Goal: Book appointment/travel/reservation

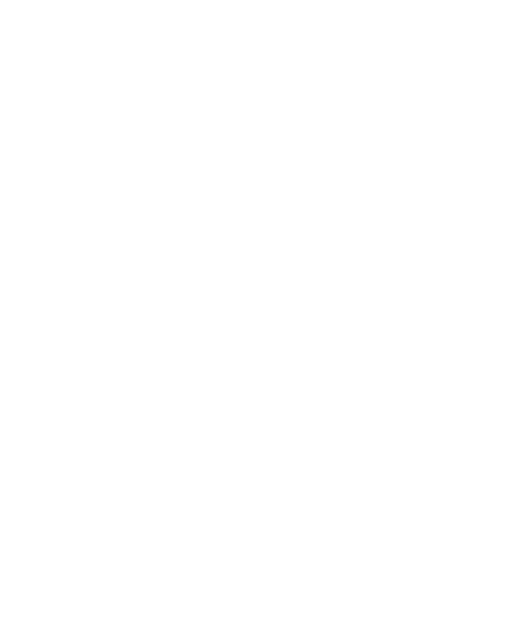
scroll to position [2943, 0]
click at [490, 182] on icon at bounding box center [490, 194] width 29 height 24
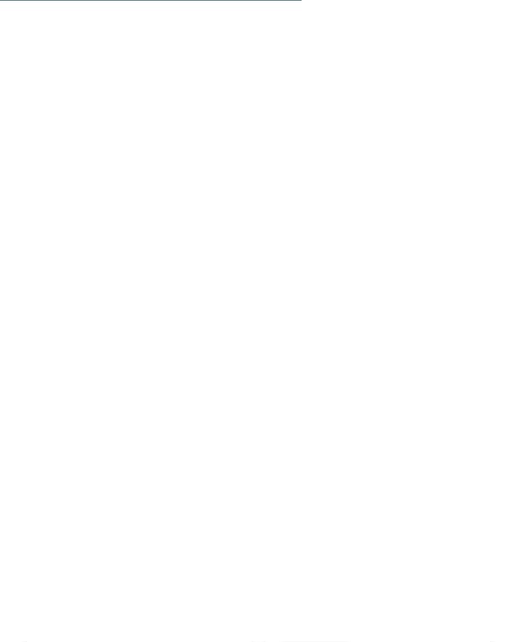
scroll to position [3276, 0]
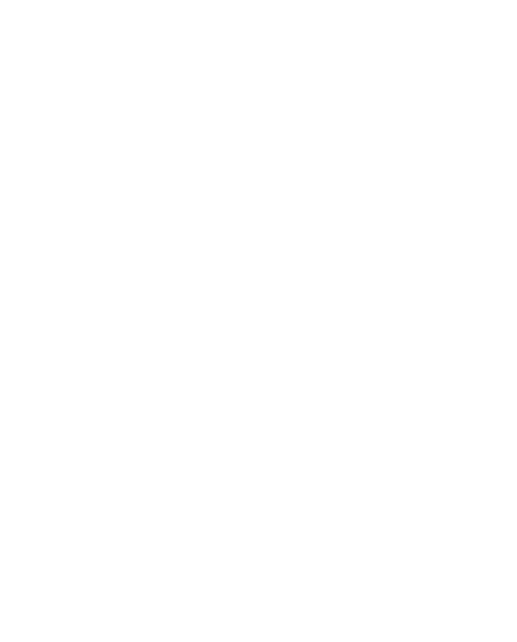
click at [73, 611] on div "SKI-IN SKI-OUT" at bounding box center [73, 618] width 66 height 14
click at [460, 32] on img at bounding box center [483, 30] width 67 height 34
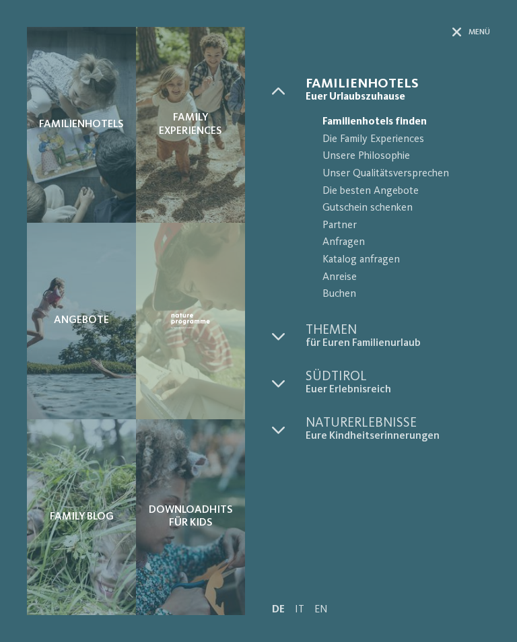
click at [167, 370] on div at bounding box center [190, 321] width 109 height 196
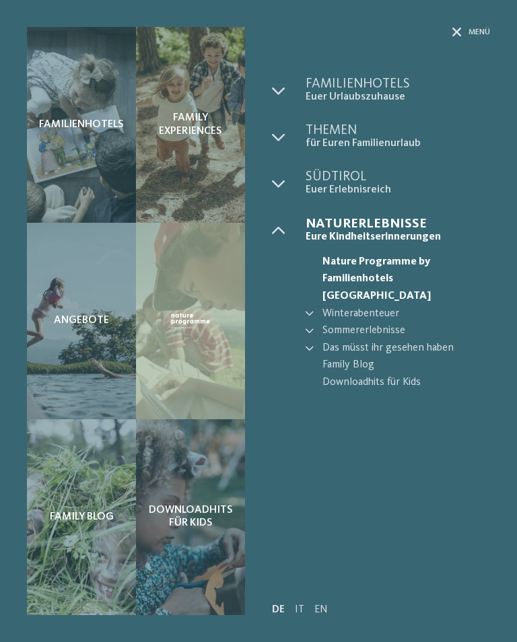
click at [469, 28] on span "Menü" at bounding box center [480, 32] width 22 height 11
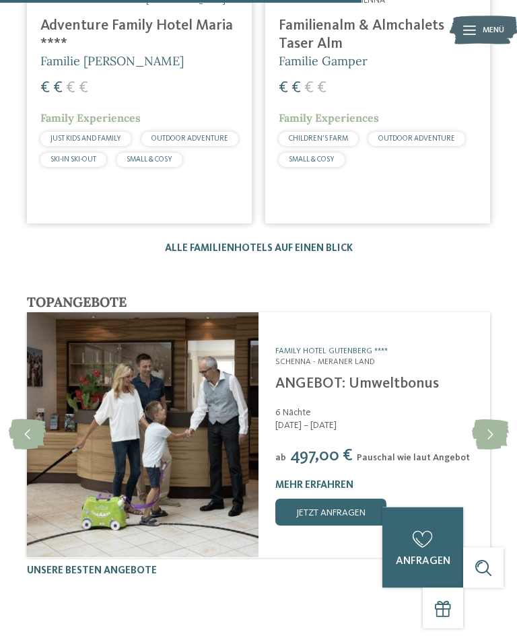
scroll to position [1872, 0]
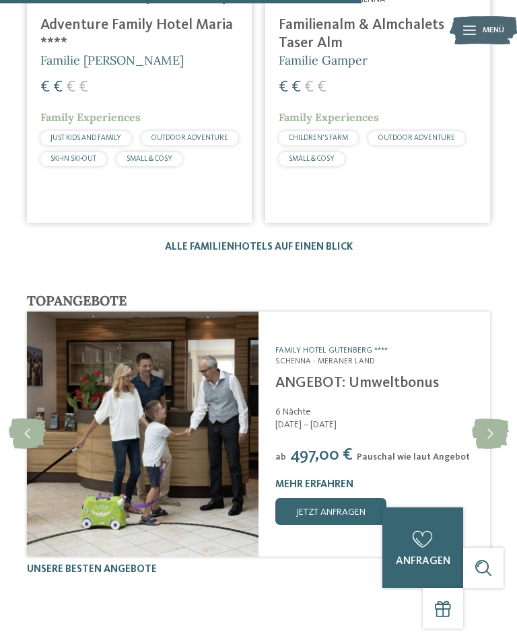
click at [255, 469] on img at bounding box center [143, 435] width 232 height 247
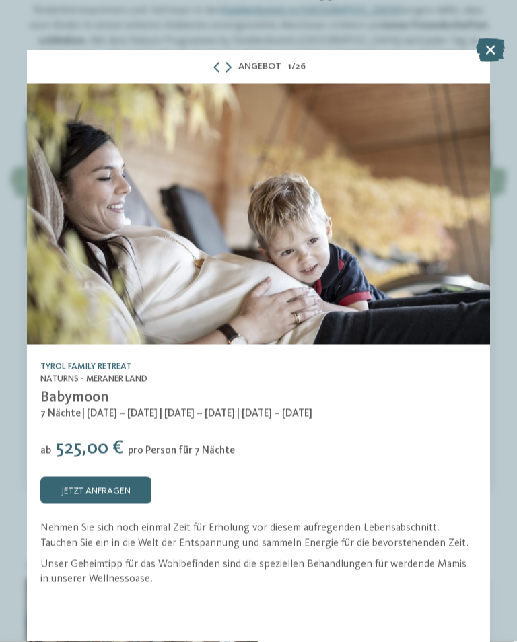
click at [488, 42] on icon at bounding box center [490, 50] width 29 height 24
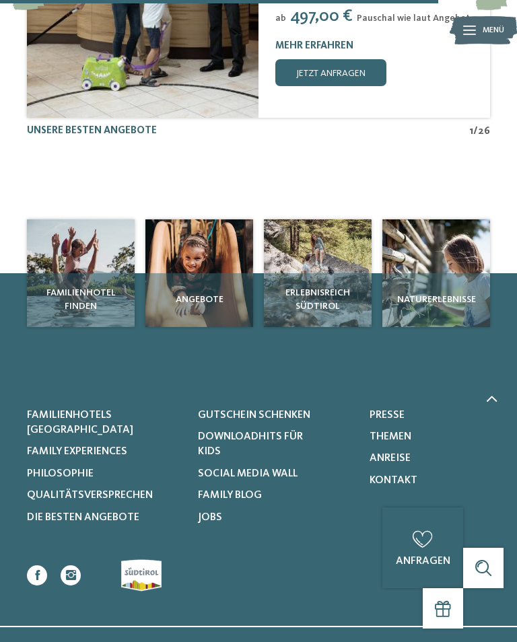
scroll to position [2311, 0]
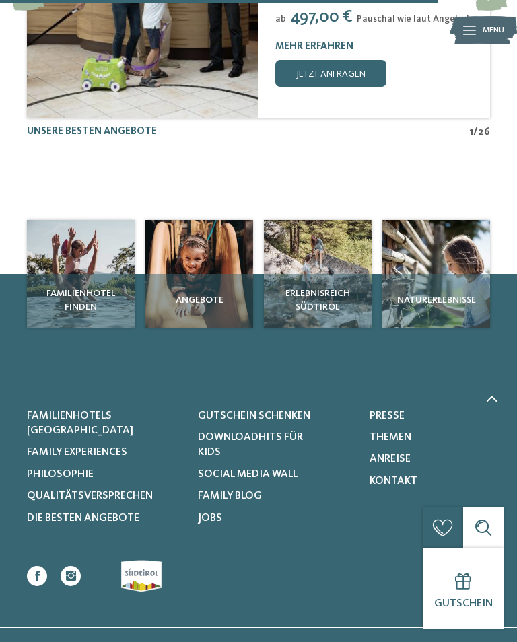
click at [63, 421] on span "Familienhotels [GEOGRAPHIC_DATA]" at bounding box center [80, 424] width 106 height 26
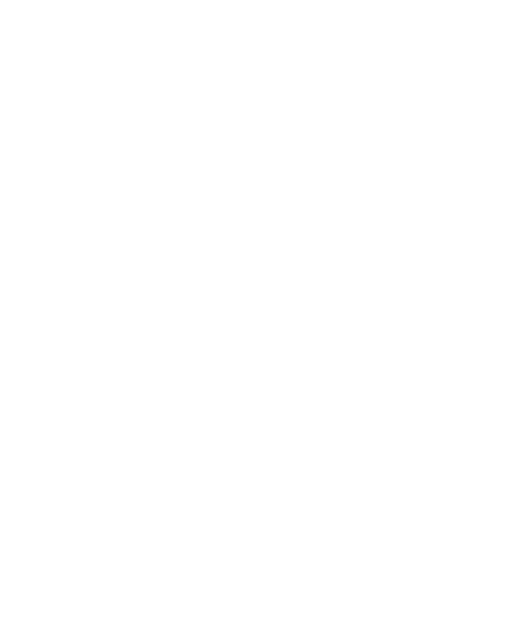
scroll to position [1460, 0]
click at [124, 203] on h4 "Familienresidence & Suiten Das Grafenstein ****ˢ" at bounding box center [139, 210] width 198 height 36
click at [471, 24] on div at bounding box center [469, 30] width 13 height 34
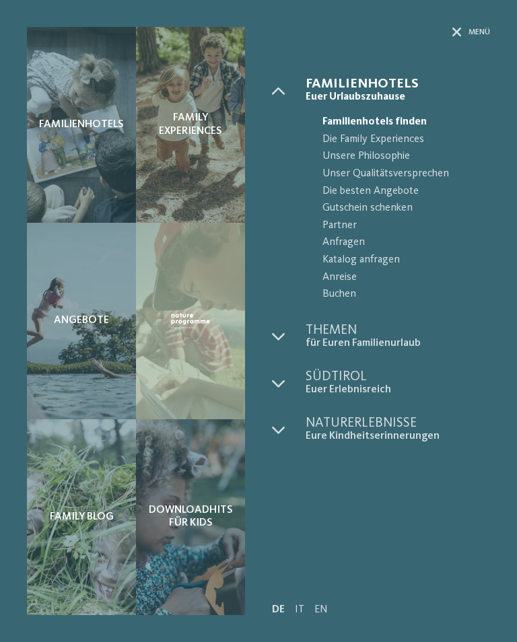
click at [465, 28] on div "Menü" at bounding box center [471, 32] width 38 height 11
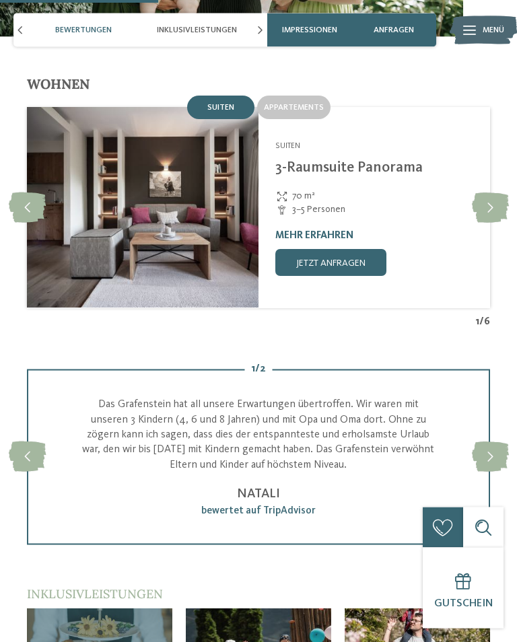
scroll to position [1362, 0]
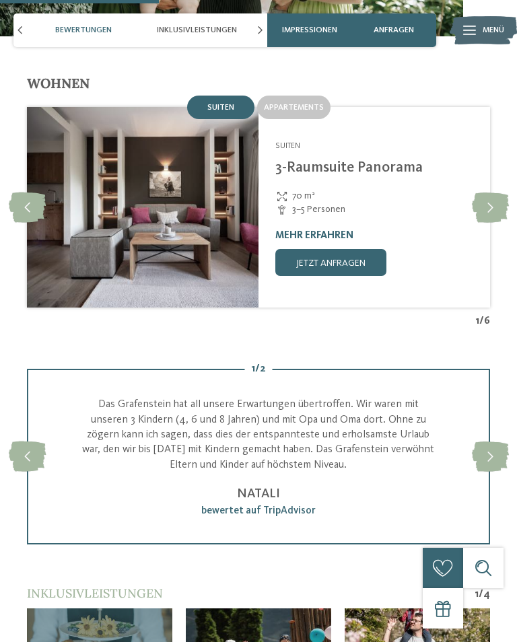
click at [323, 260] on link "jetzt anfragen" at bounding box center [330, 262] width 111 height 27
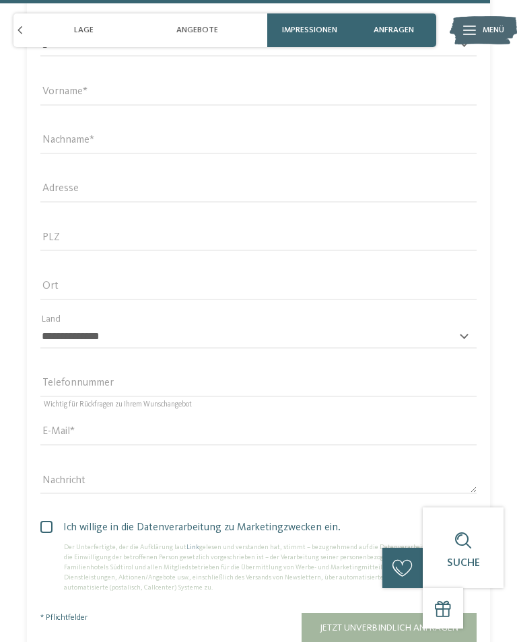
scroll to position [3822, 0]
